Goal: Task Accomplishment & Management: Manage account settings

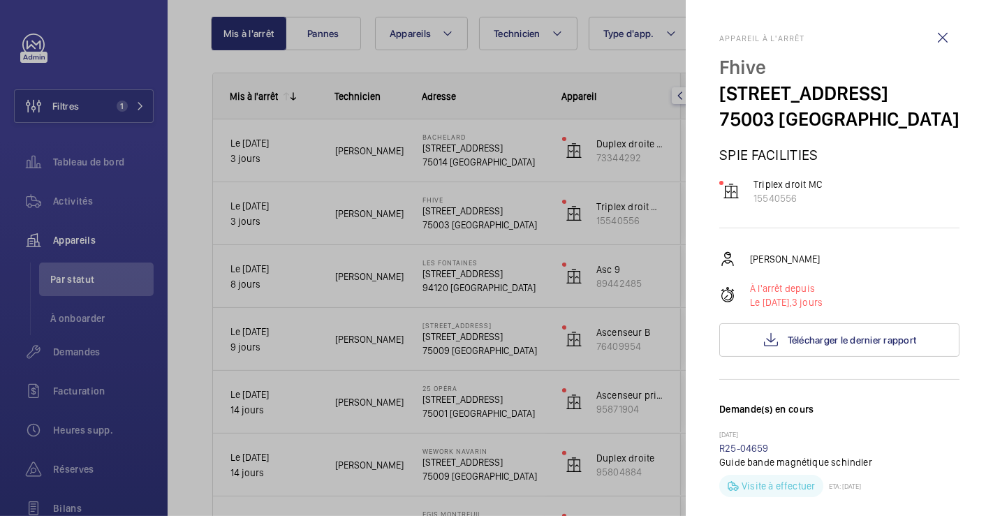
scroll to position [620, 0]
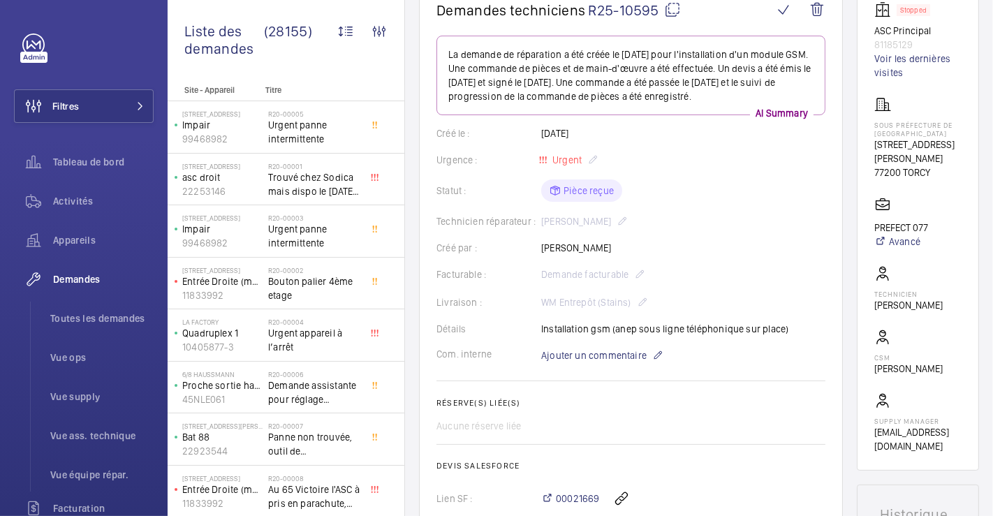
scroll to position [78, 0]
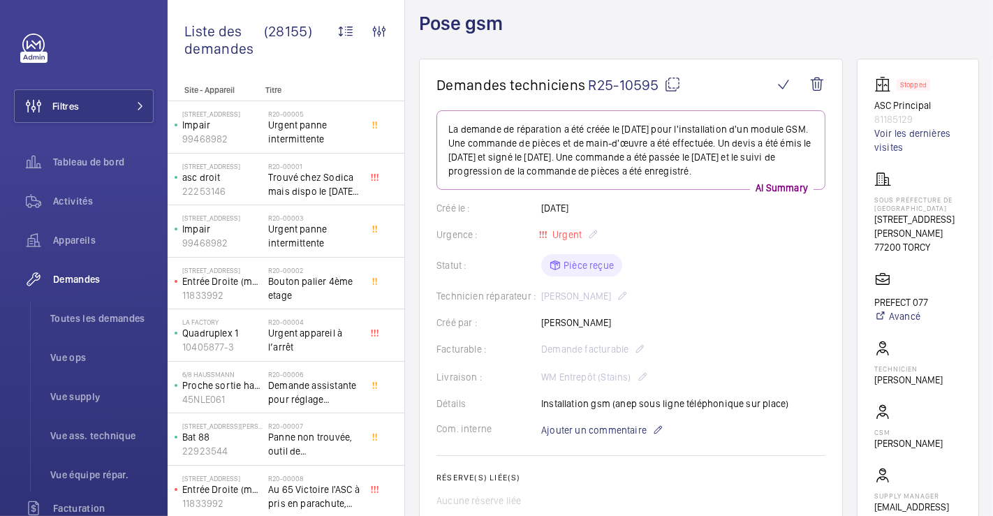
click at [672, 84] on mat-icon at bounding box center [672, 84] width 17 height 17
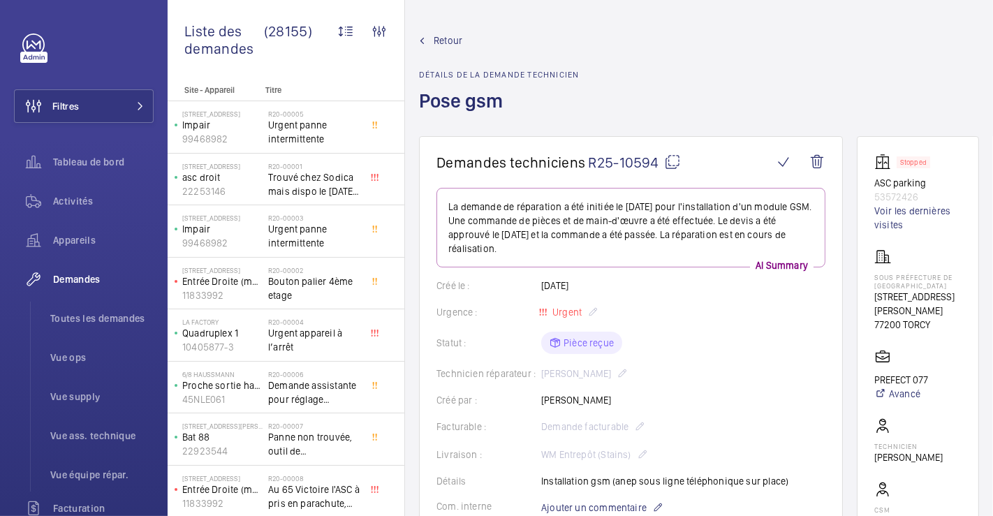
click at [666, 157] on mat-icon at bounding box center [672, 162] width 17 height 17
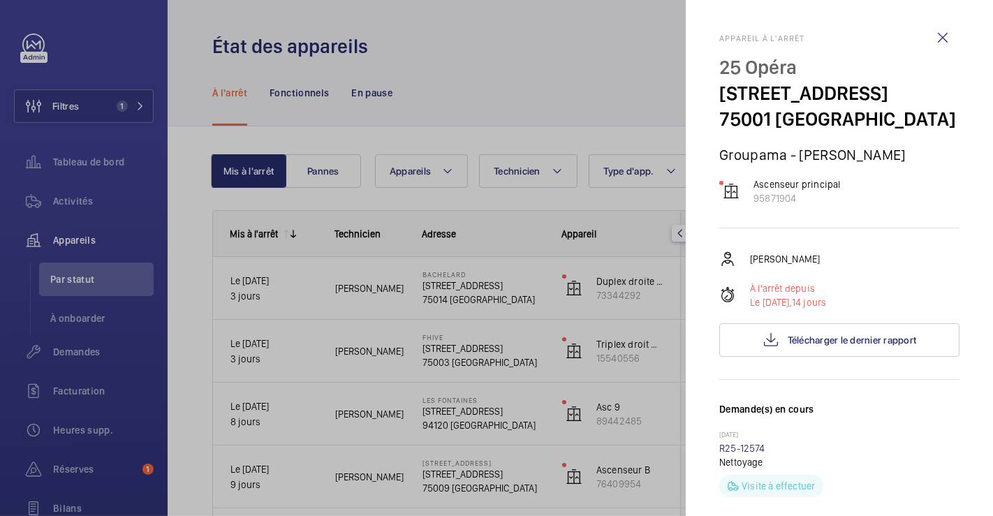
scroll to position [233, 0]
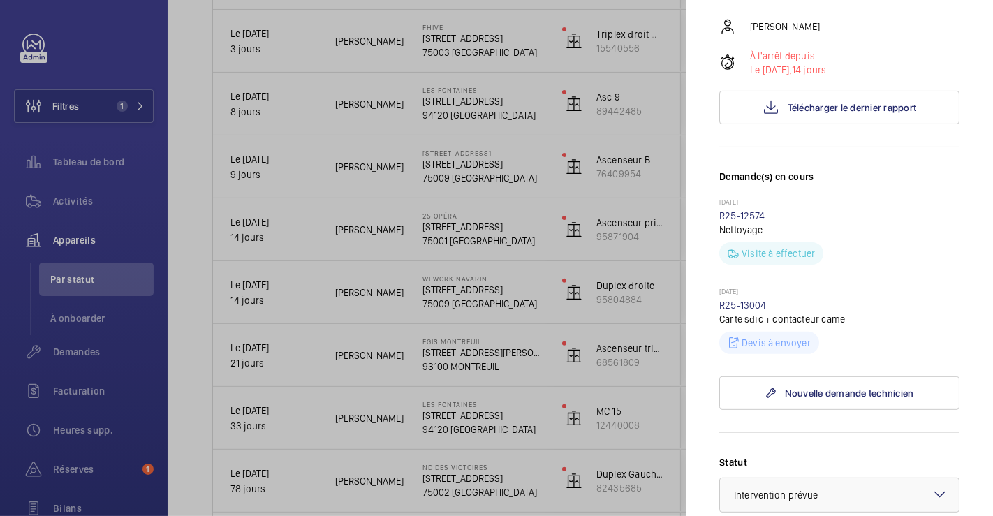
click at [69, 105] on div at bounding box center [496, 258] width 993 height 516
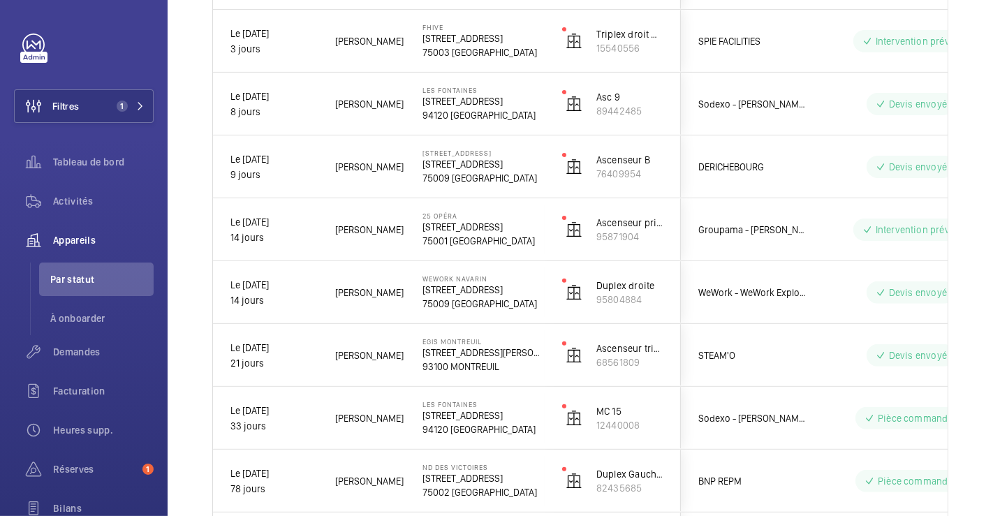
scroll to position [0, 0]
click at [69, 105] on mat-sidenav-container "Filtres 1 Tableau de bord Activités Appareils Par statut À onboarder Demandes F…" at bounding box center [496, 258] width 993 height 516
click at [64, 107] on span "Filtres" at bounding box center [65, 106] width 27 height 14
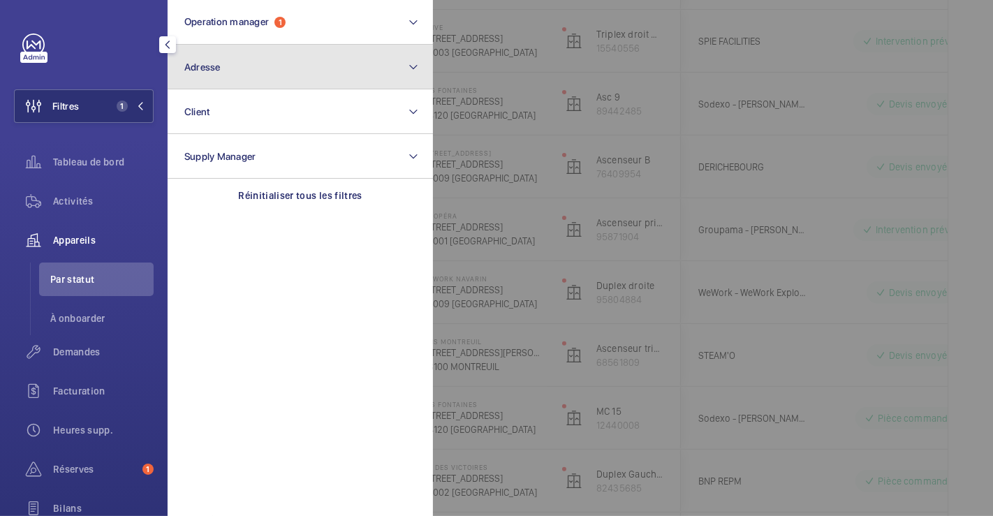
click at [236, 66] on button "Adresse" at bounding box center [300, 67] width 265 height 45
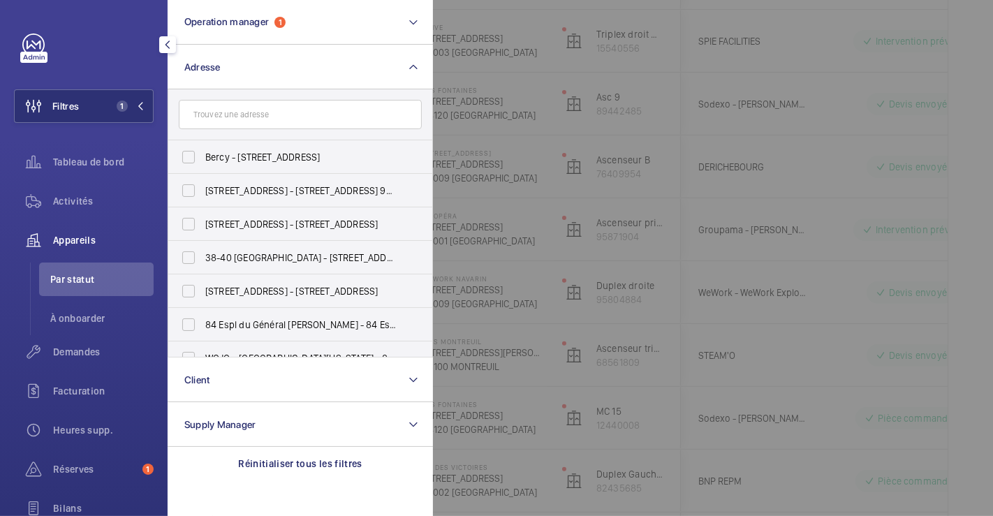
click at [241, 112] on input "text" at bounding box center [300, 114] width 243 height 29
type input "E"
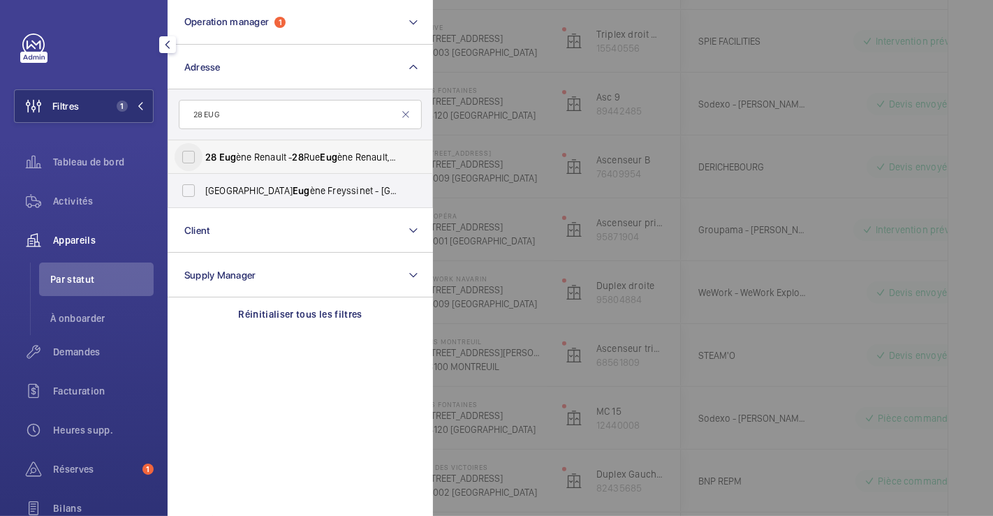
type input "28 EUG"
click at [191, 156] on input "28 Eug ène Renault - 28 Rue Eug ène Renault, MAISONS-ALFORT 94700" at bounding box center [189, 157] width 28 height 28
checkbox input "true"
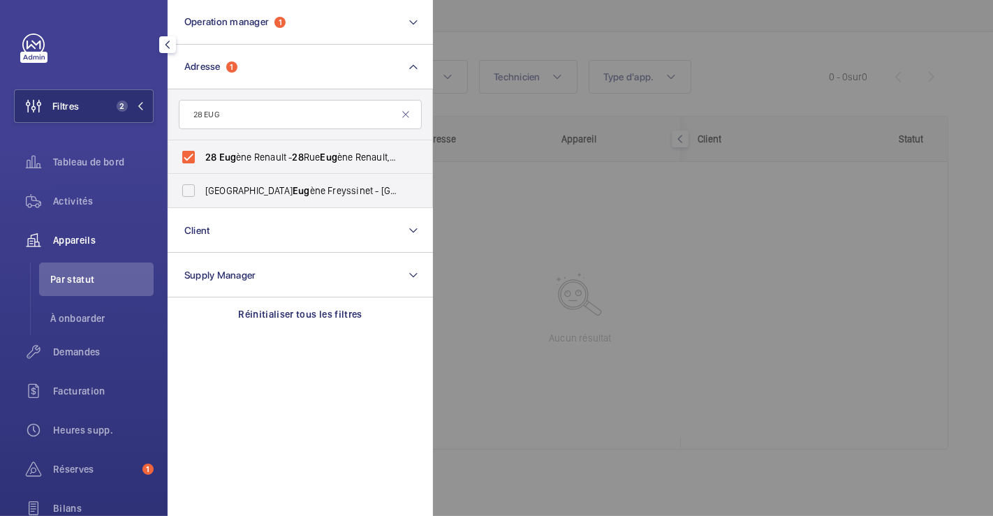
click at [729, 50] on div at bounding box center [929, 258] width 993 height 516
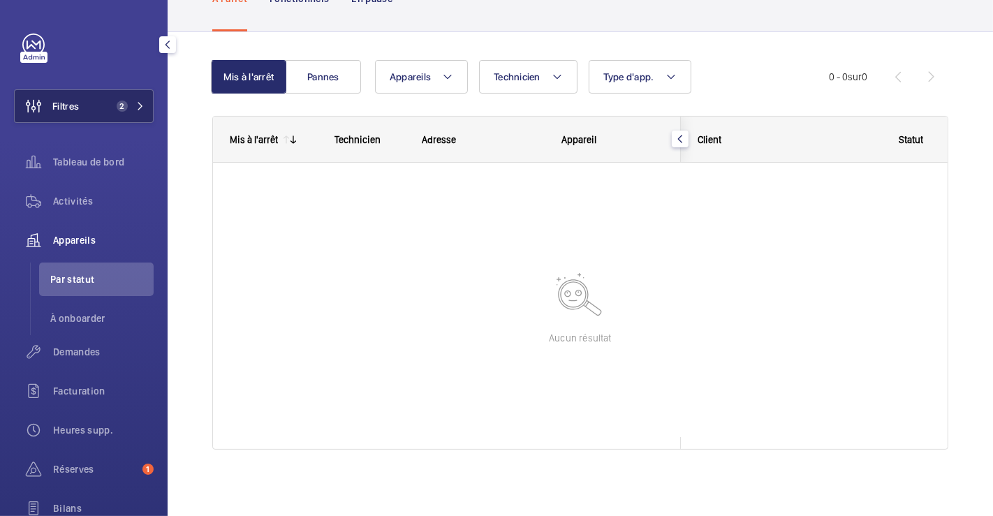
click at [74, 108] on span "Filtres" at bounding box center [65, 106] width 27 height 14
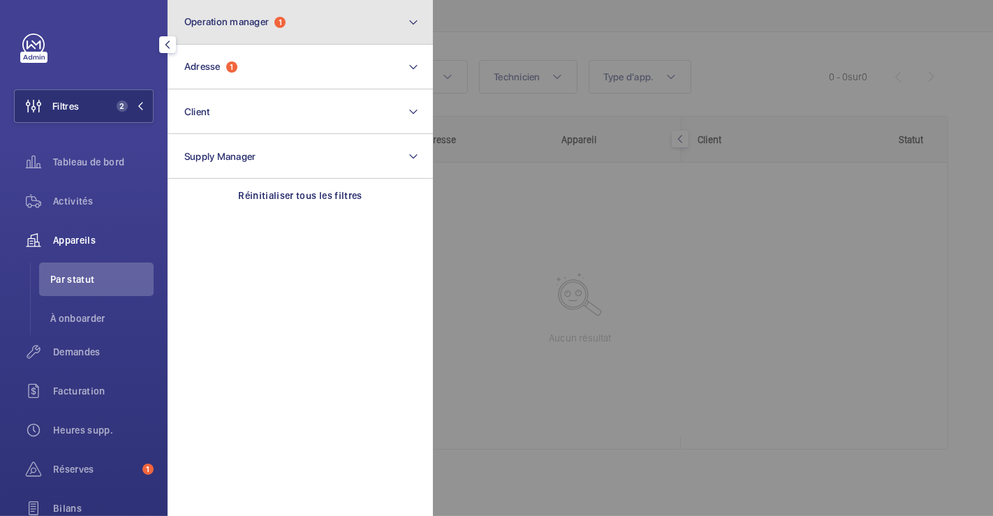
click at [316, 22] on button "Operation manager 1" at bounding box center [300, 22] width 265 height 45
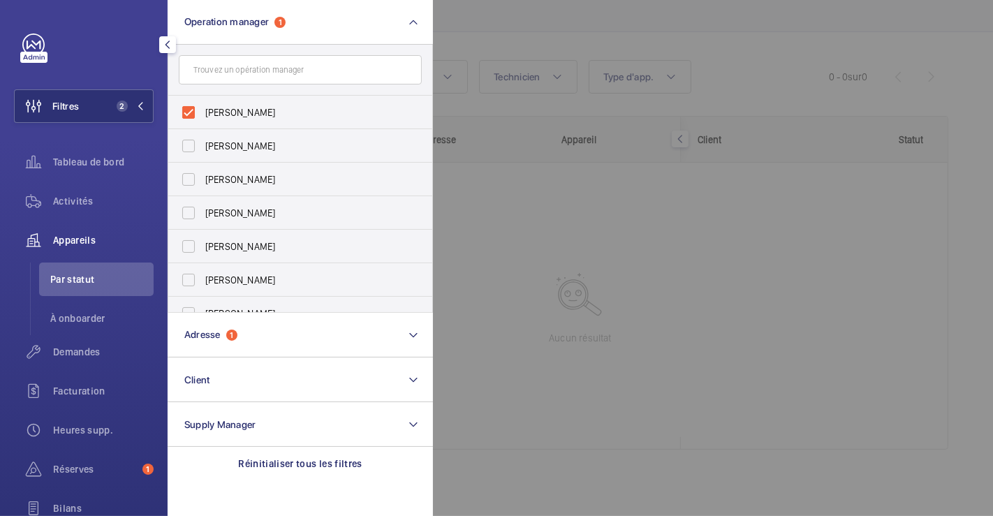
click at [545, 27] on div at bounding box center [929, 258] width 993 height 516
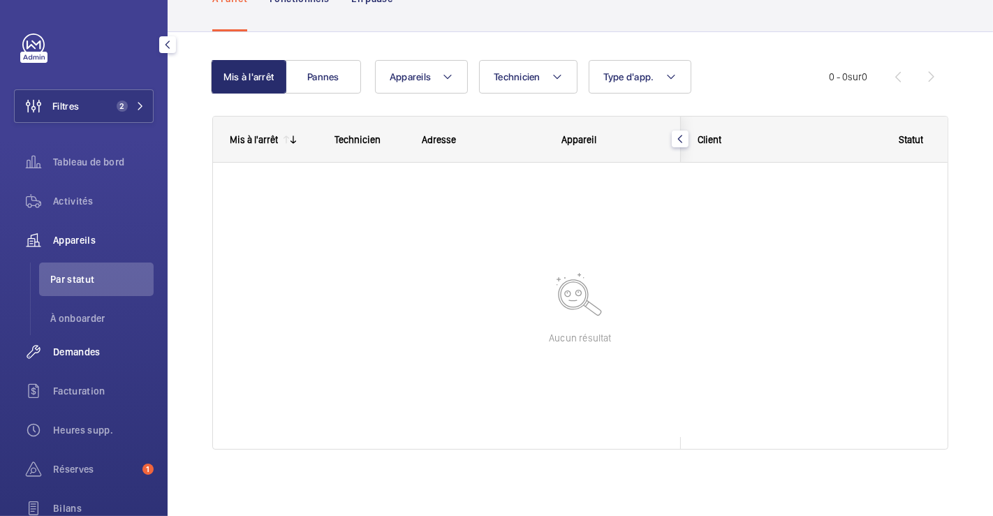
click at [80, 350] on span "Demandes" at bounding box center [103, 352] width 101 height 14
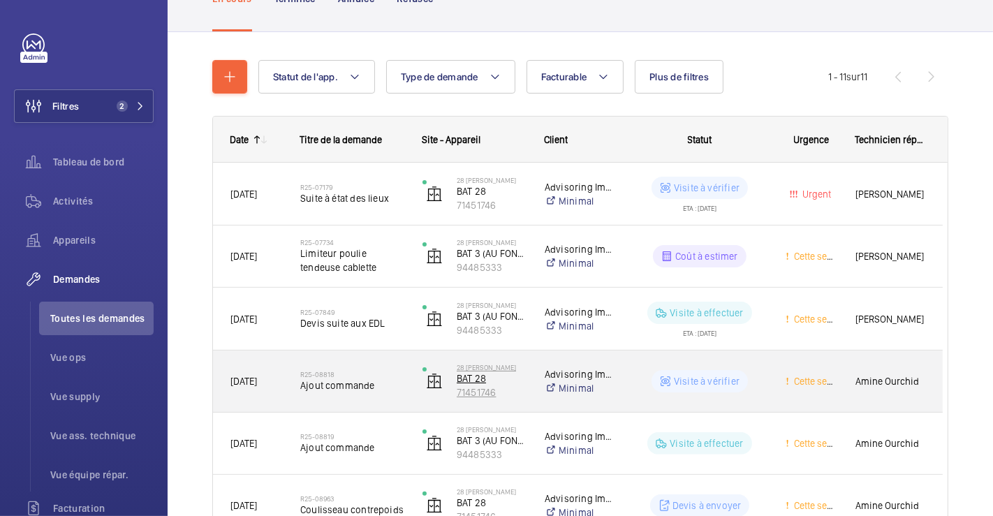
scroll to position [501, 0]
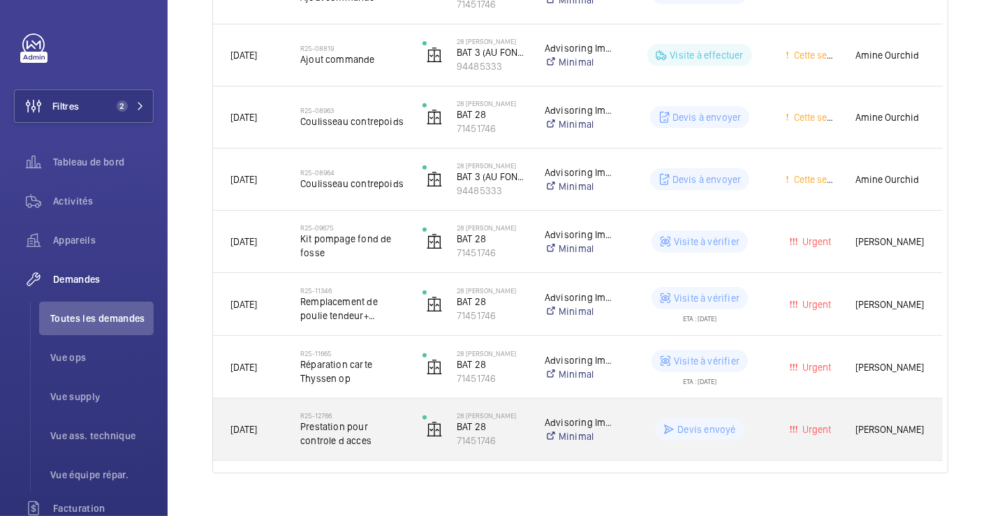
click at [361, 406] on div "R25-12766 Prestation pour controle d acces" at bounding box center [343, 429] width 121 height 63
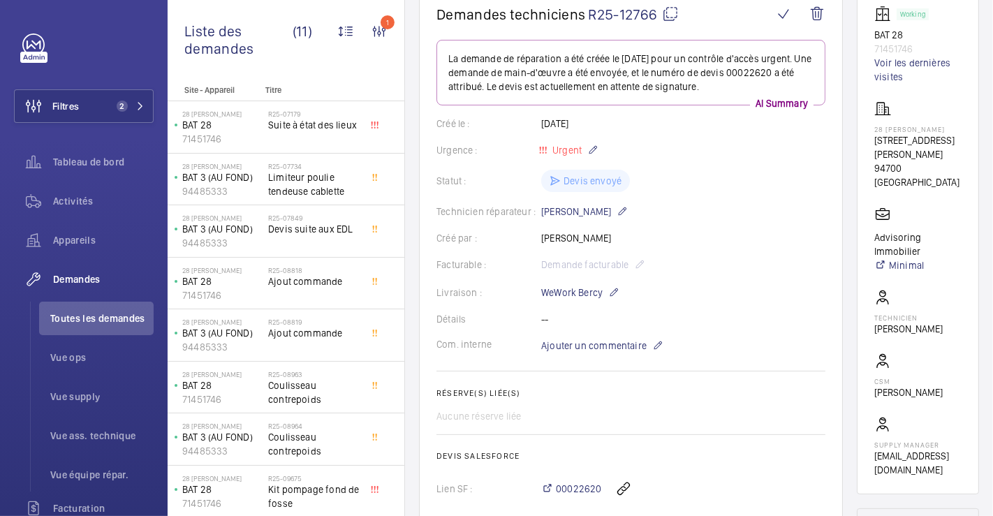
scroll to position [246, 0]
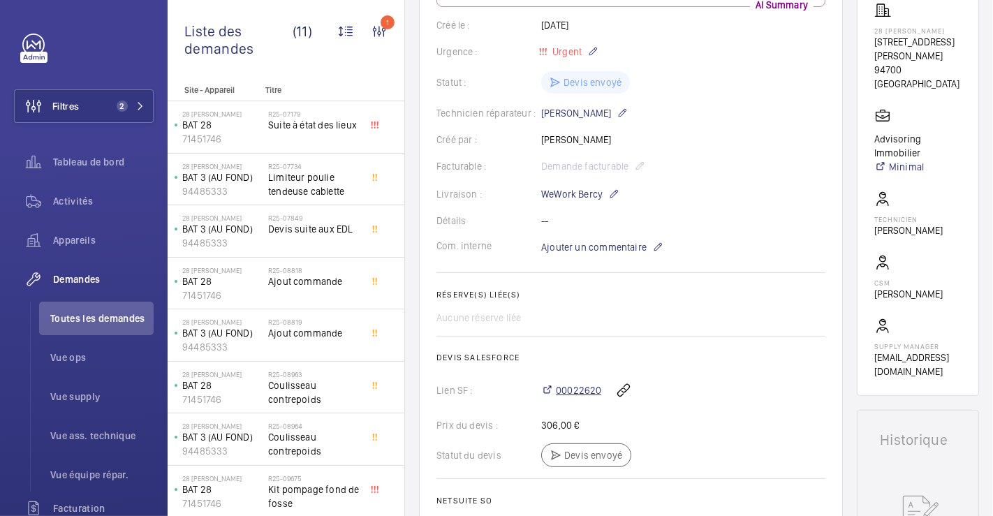
click at [585, 390] on span "00022620" at bounding box center [578, 390] width 45 height 14
